Goal: Information Seeking & Learning: Understand process/instructions

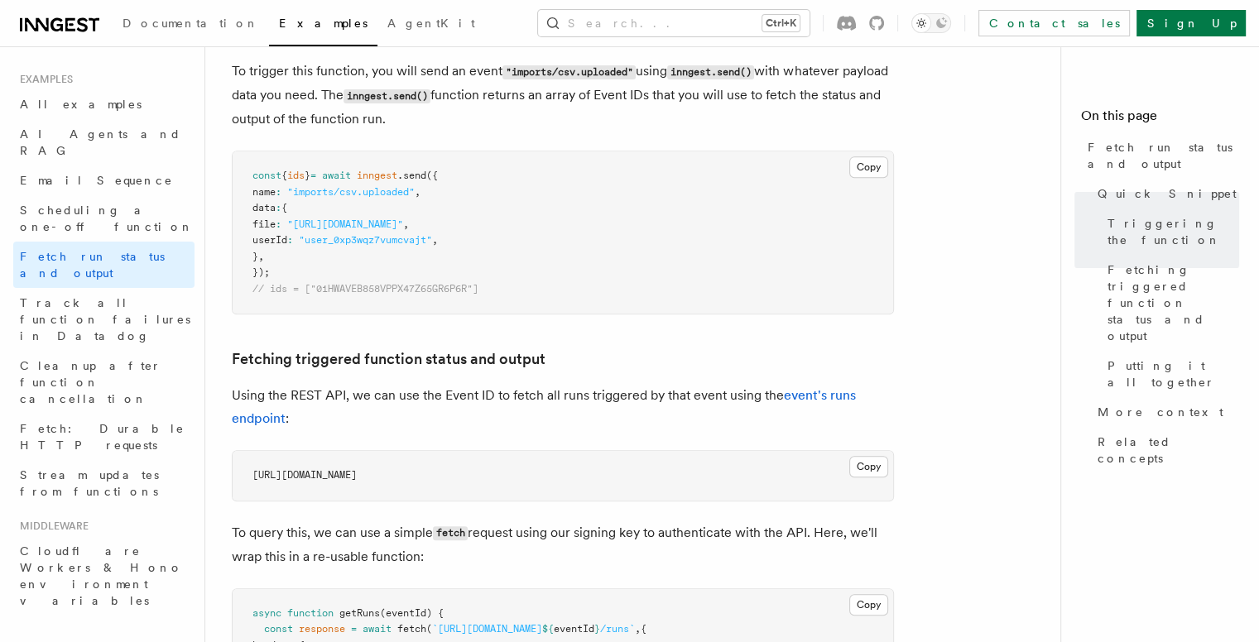
scroll to position [828, 0]
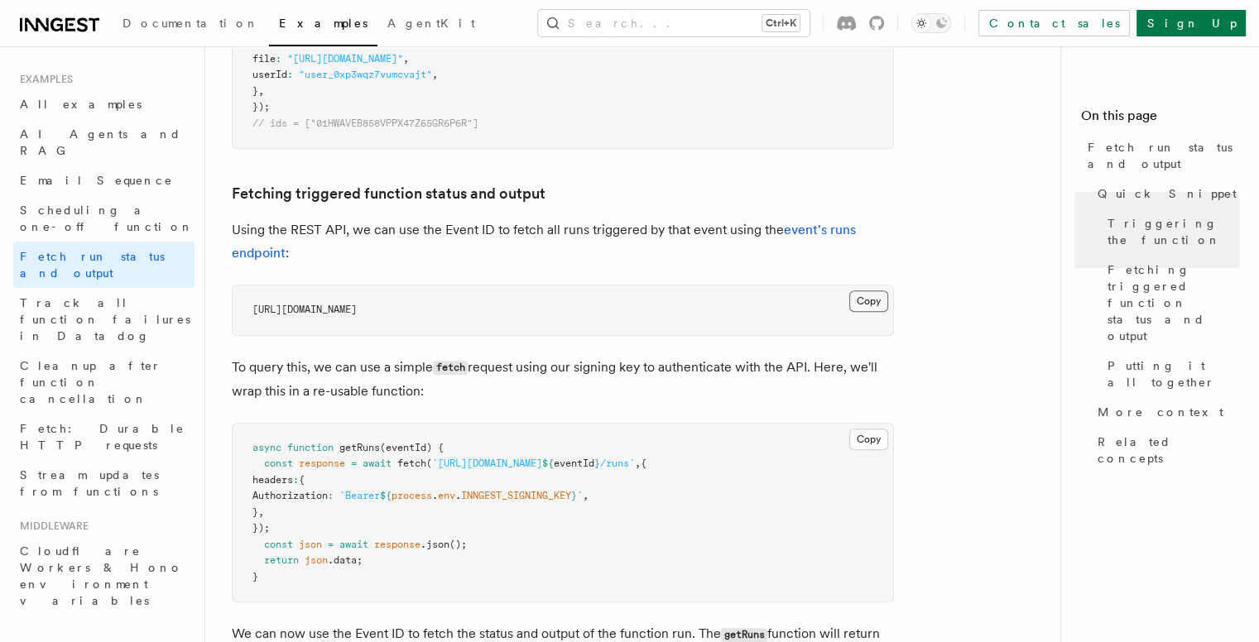
click at [868, 294] on button "Copy Copied" at bounding box center [868, 302] width 39 height 22
drag, startPoint x: 277, startPoint y: 481, endPoint x: 286, endPoint y: 512, distance: 31.7
click at [286, 512] on code "async function getRuns (eventId) { const response = await fetch ( `https://api.…" at bounding box center [449, 512] width 394 height 141
copy code "headers : { Authorization : `Bearer ${ process . env . INNGEST_SIGNING_KEY } ` …"
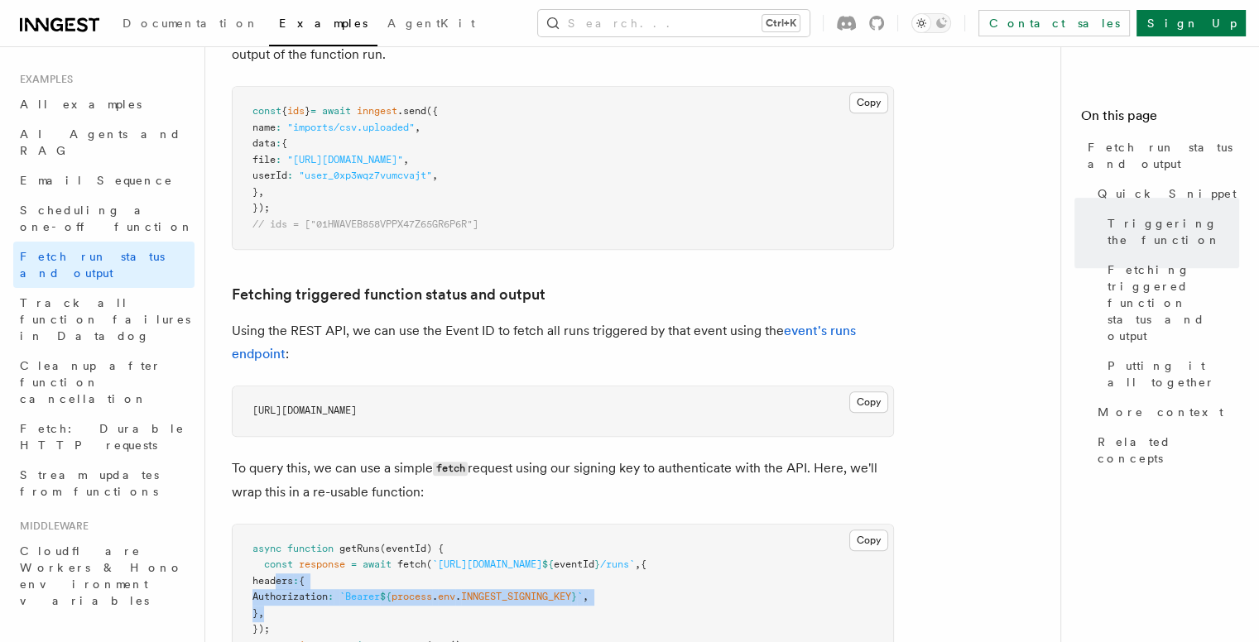
scroll to position [1223, 0]
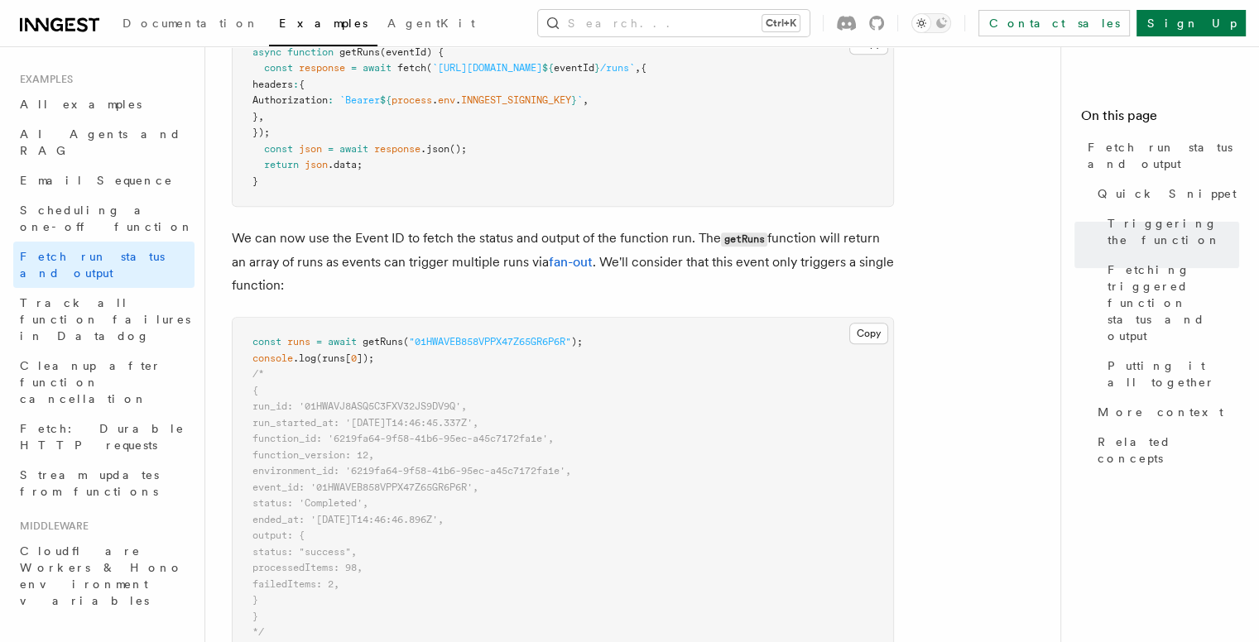
click at [623, 166] on pre "async function getRuns (eventId) { const response = await fetch ( `https://api.…" at bounding box center [563, 117] width 661 height 179
